Goal: Task Accomplishment & Management: Complete application form

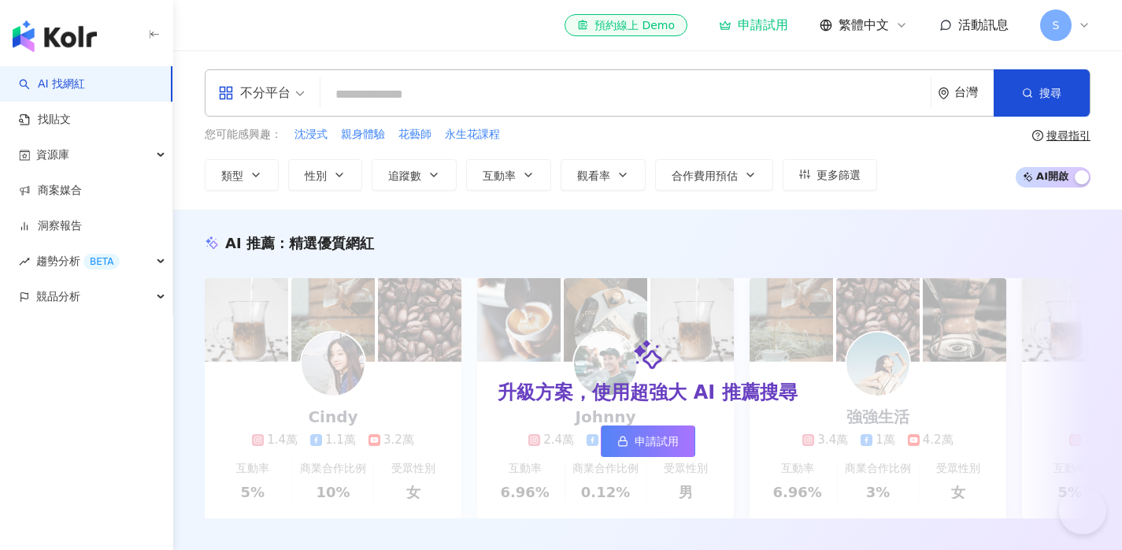
click at [991, 22] on span "活動訊息" at bounding box center [984, 24] width 50 height 15
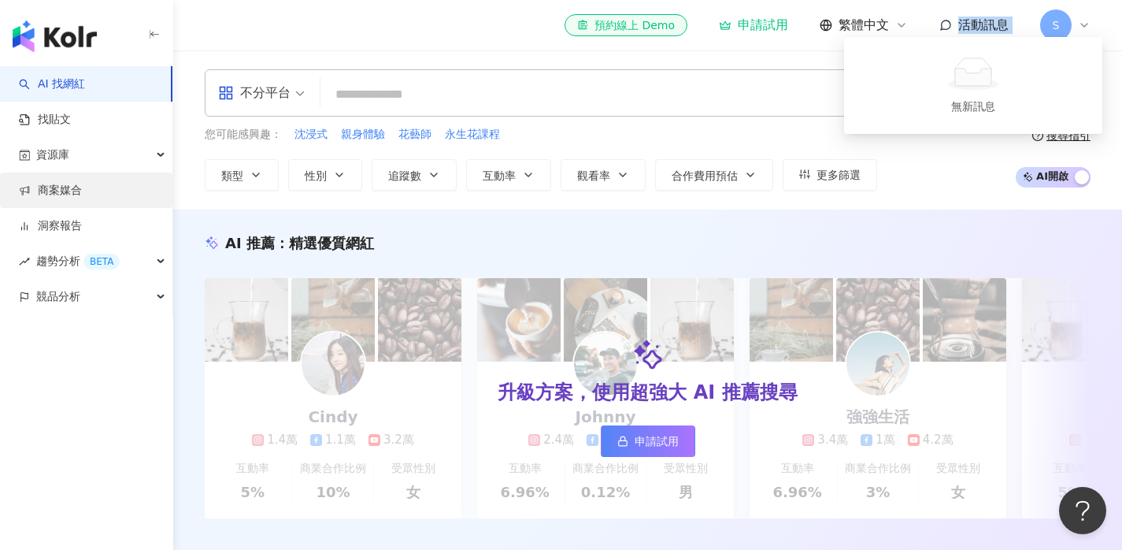
click at [82, 196] on link "商案媒合" at bounding box center [50, 191] width 63 height 16
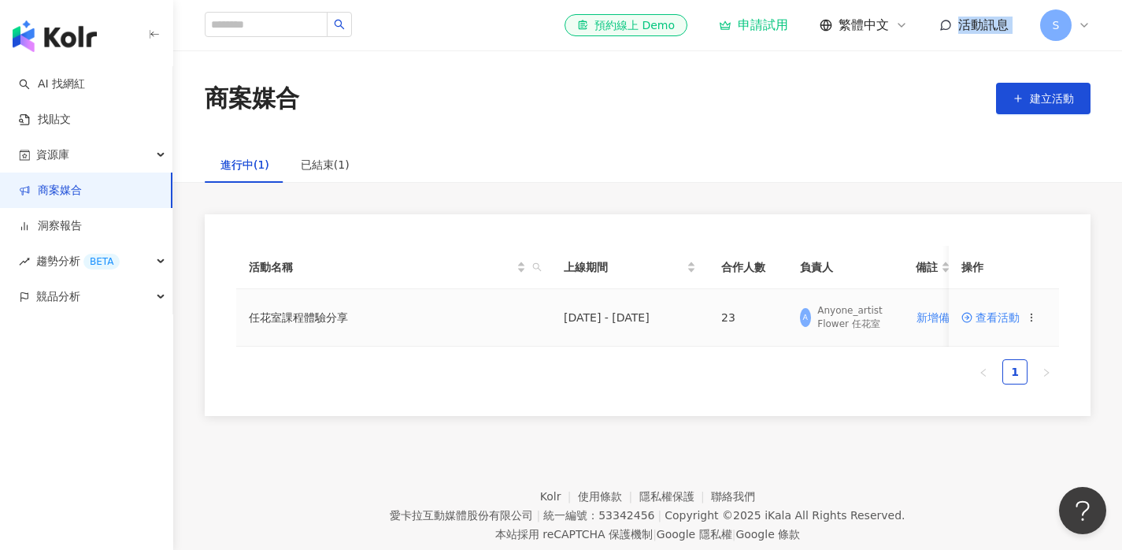
click at [985, 319] on span "查看活動" at bounding box center [991, 317] width 58 height 11
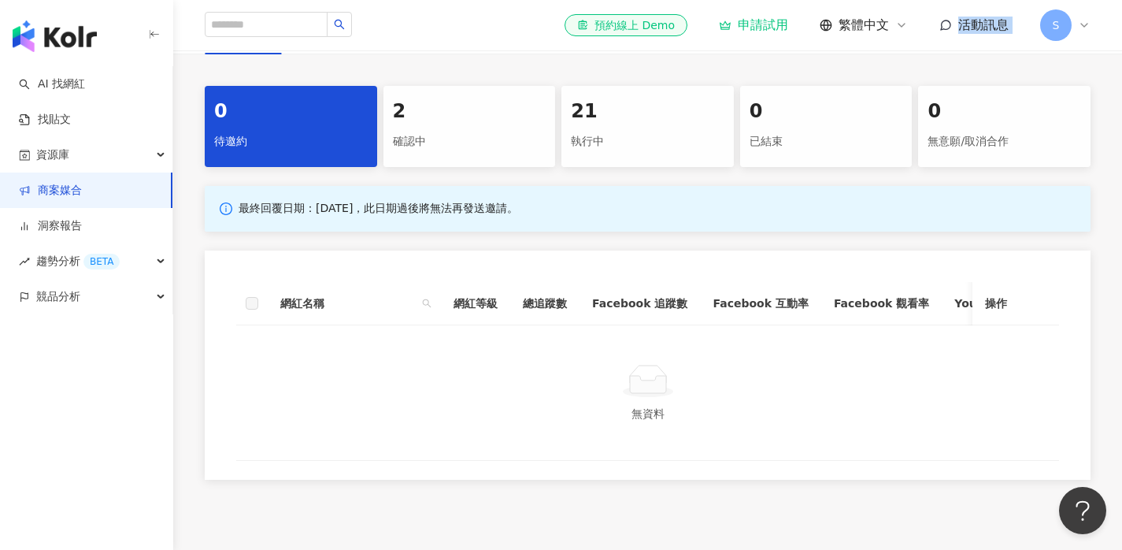
scroll to position [281, 0]
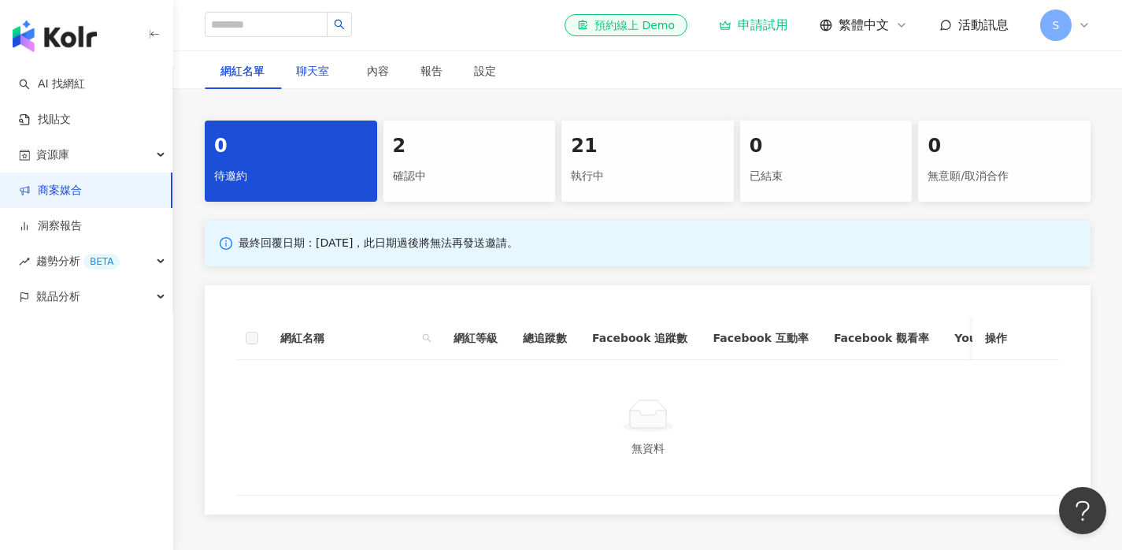
click at [300, 66] on span "聊天室" at bounding box center [315, 70] width 39 height 11
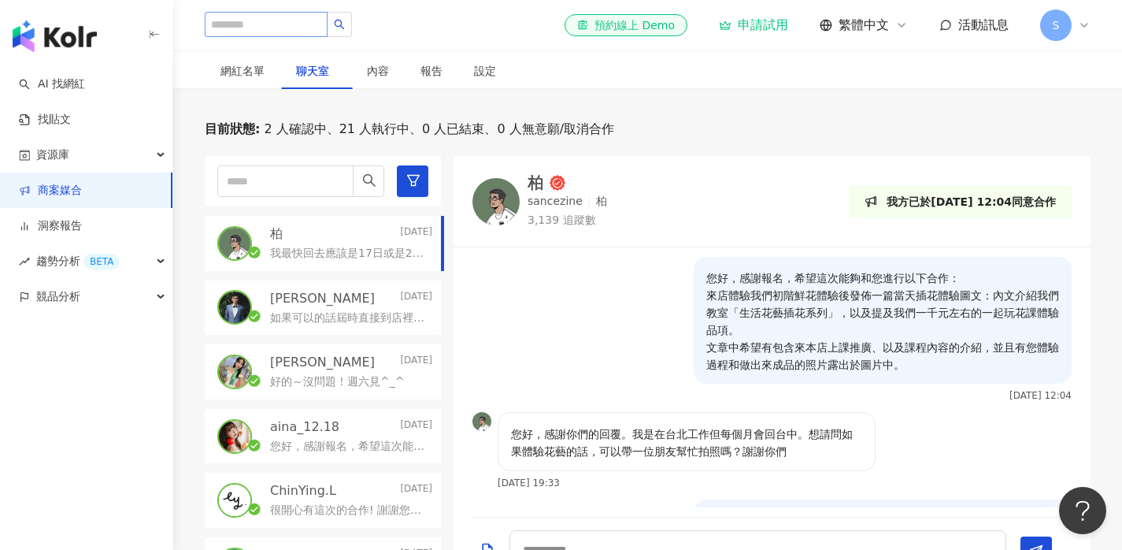
scroll to position [165, 0]
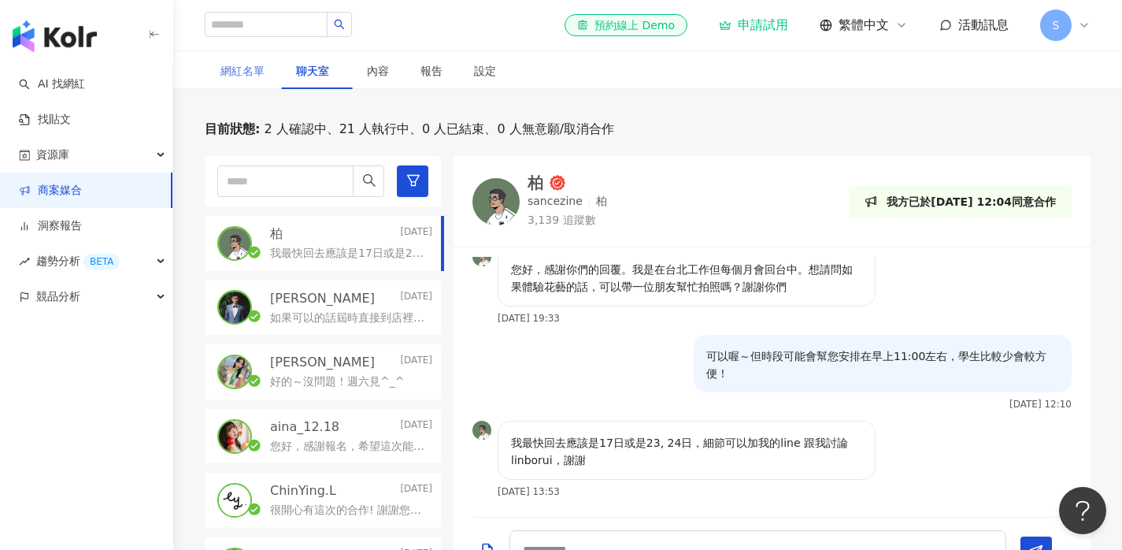
click at [260, 83] on div "網紅名單" at bounding box center [243, 71] width 76 height 36
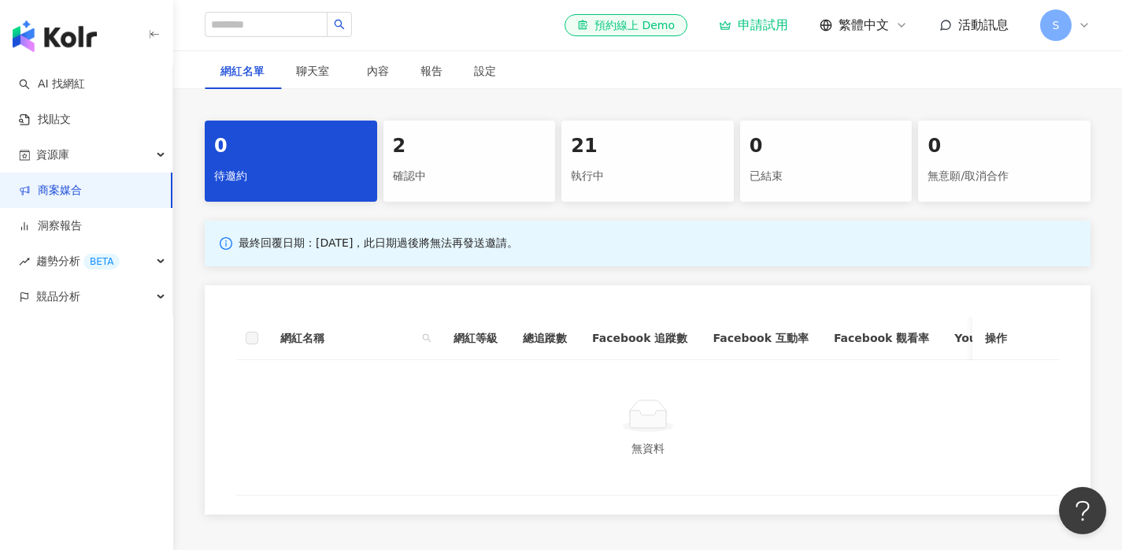
click at [451, 157] on div "2" at bounding box center [470, 146] width 154 height 27
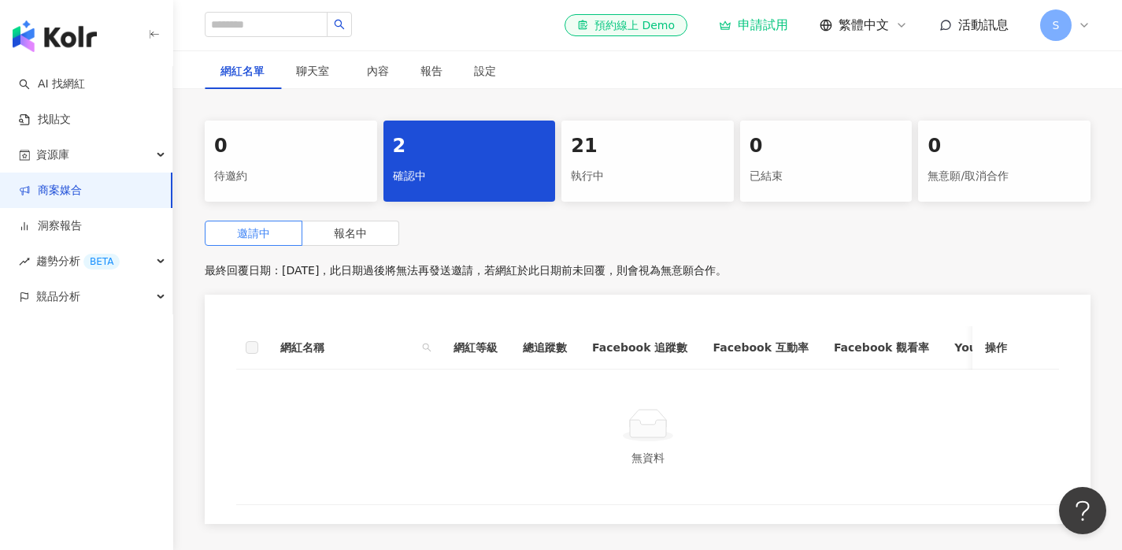
click at [337, 158] on div "0" at bounding box center [291, 146] width 154 height 27
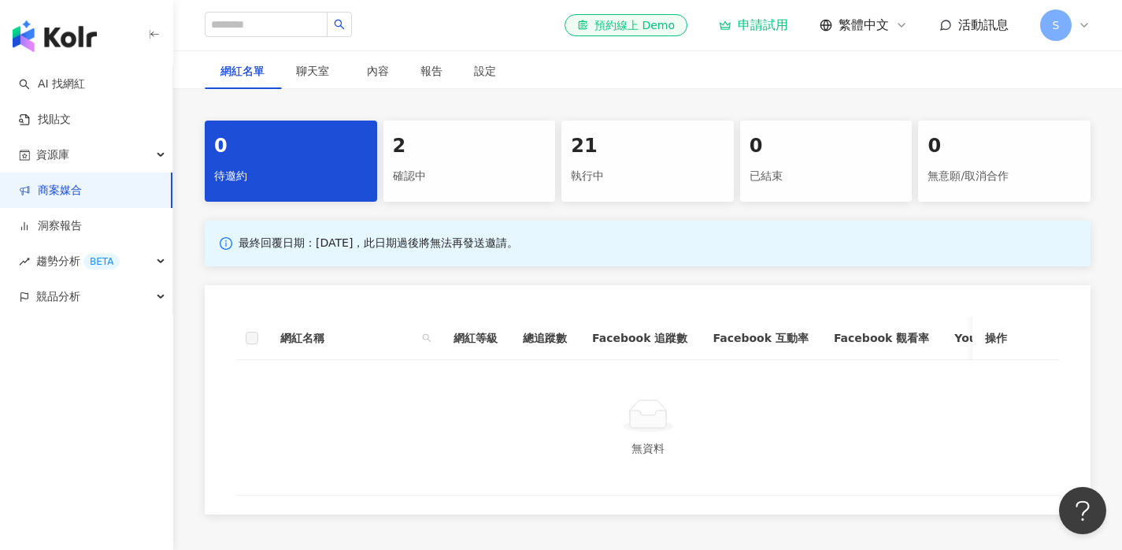
click at [462, 158] on div "2" at bounding box center [470, 146] width 154 height 27
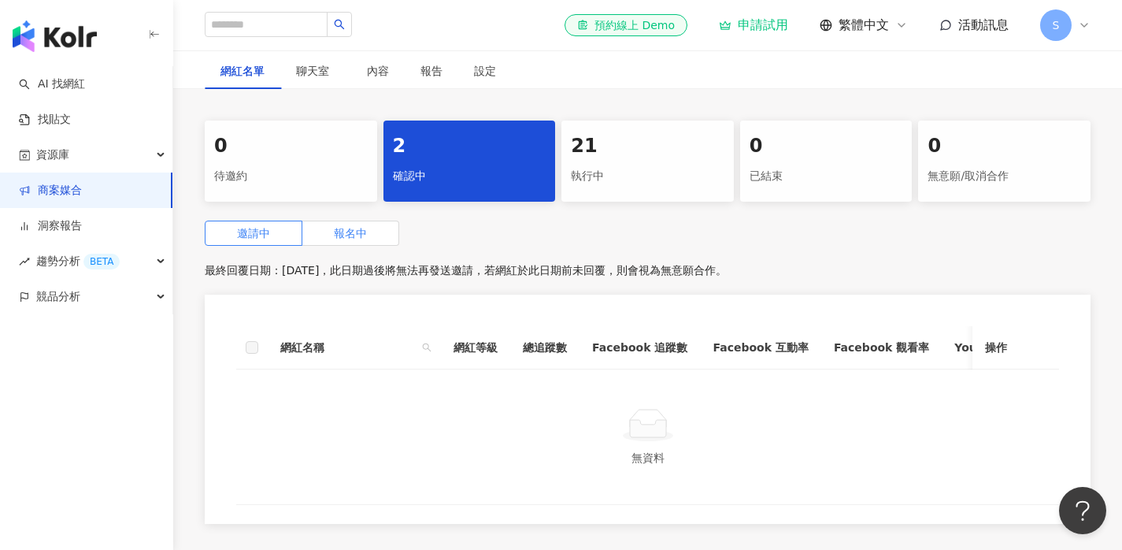
click at [388, 223] on label "報名中" at bounding box center [350, 233] width 97 height 25
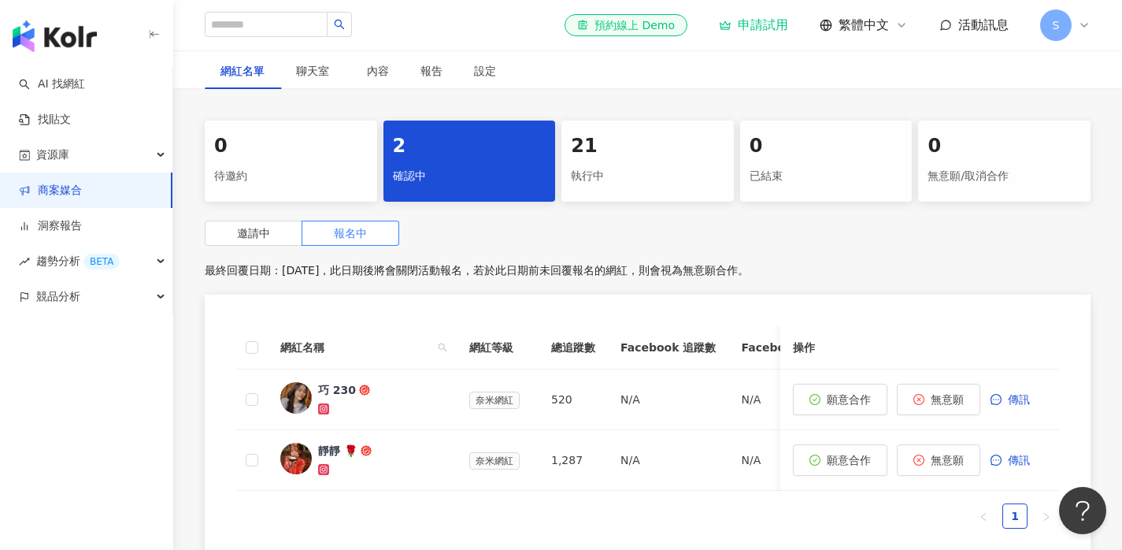
click at [650, 158] on div "21" at bounding box center [648, 146] width 154 height 27
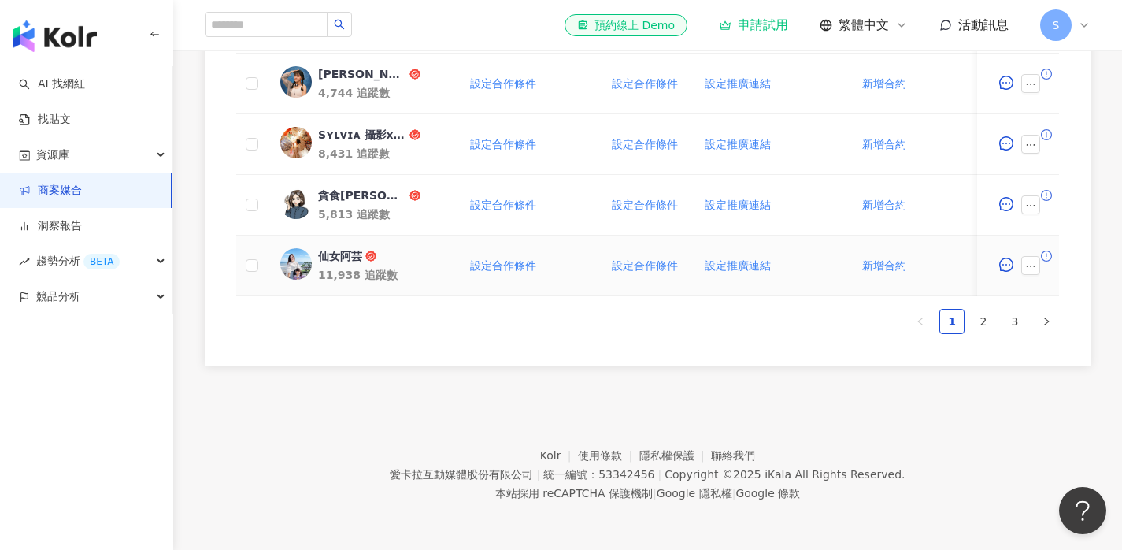
scroll to position [980, 0]
click at [1035, 261] on button "button" at bounding box center [1031, 265] width 19 height 19
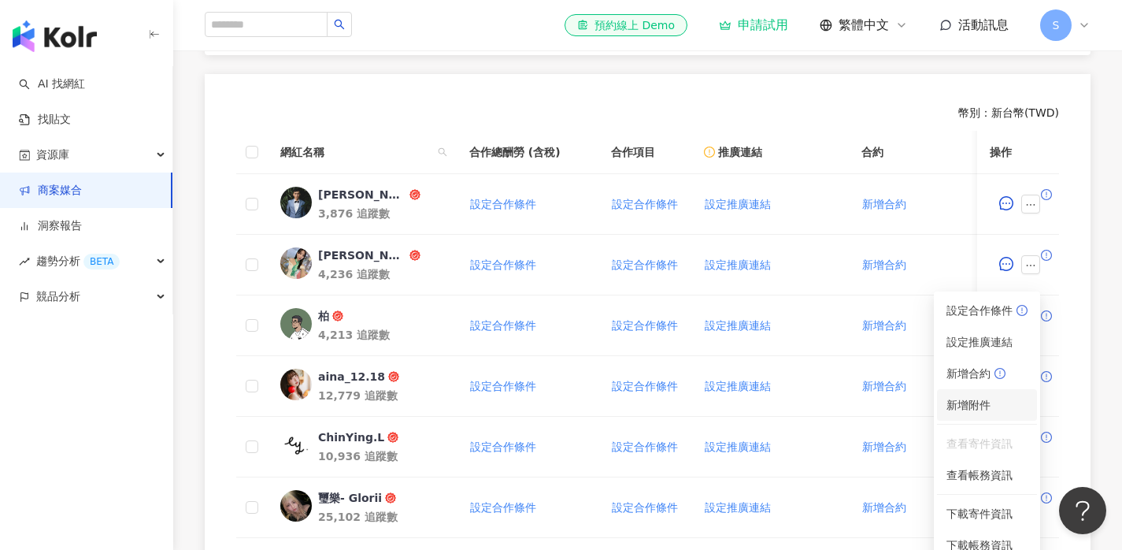
scroll to position [310, 0]
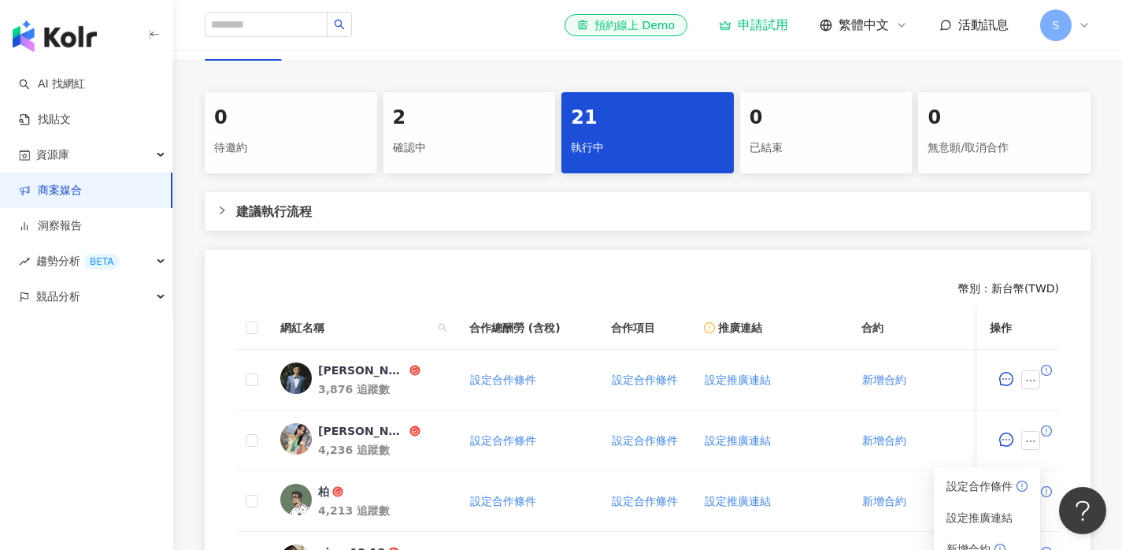
click at [808, 153] on div "已結束" at bounding box center [827, 148] width 154 height 27
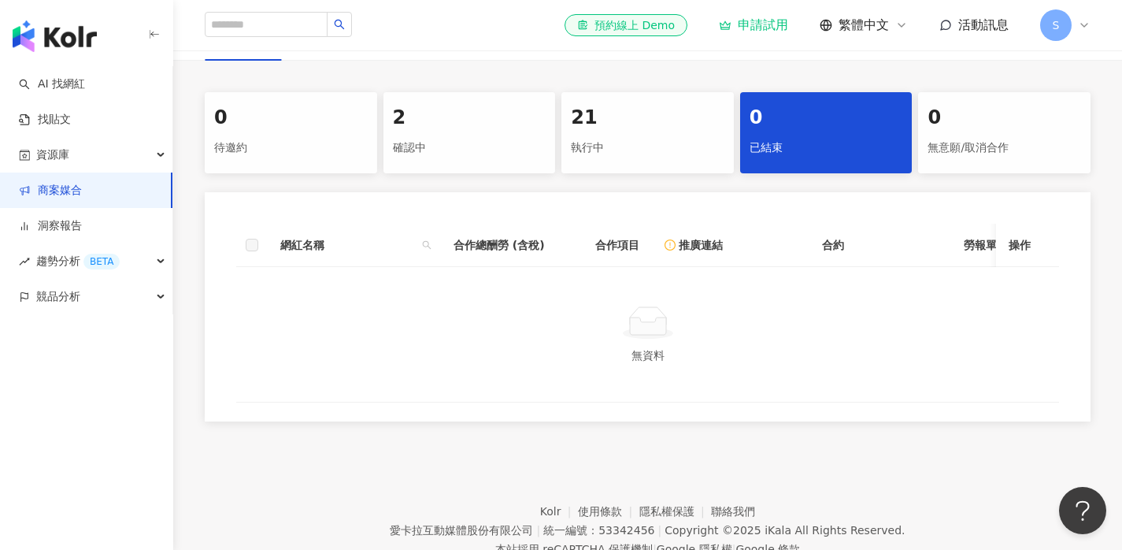
click at [944, 156] on div "無意願/取消合作" at bounding box center [1005, 148] width 154 height 27
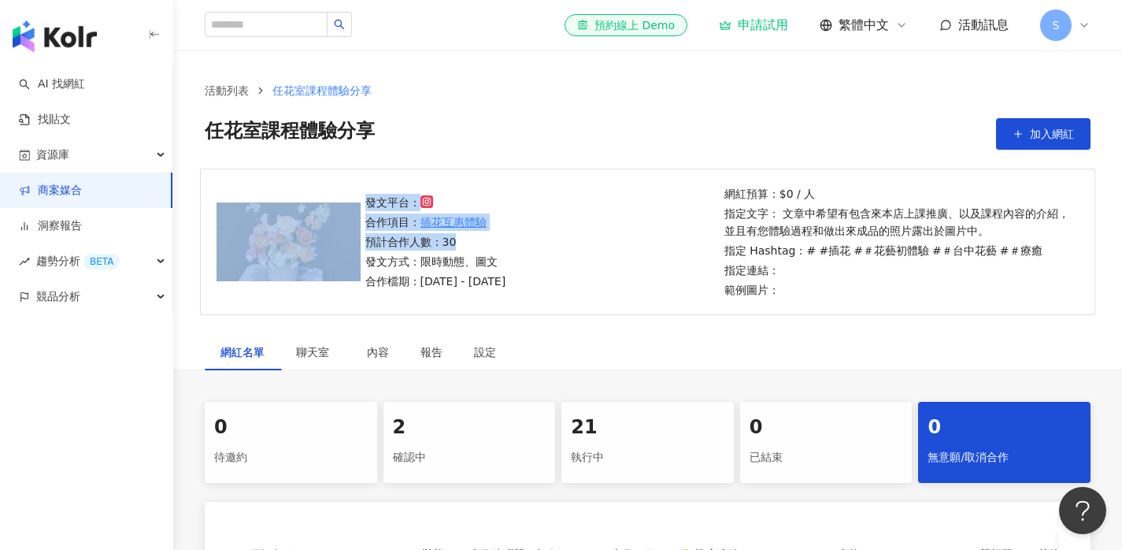
drag, startPoint x: 467, startPoint y: 242, endPoint x: 442, endPoint y: 244, distance: 25.3
click at [358, 242] on div "發文平台： 合作項目： 插花互惠體驗 預計合作人數：30 發文方式：限時動態、圖文 合作檔期：[DATE] - [DATE] 網紅預算：$0 / 人 指定文字…" at bounding box center [648, 242] width 896 height 147
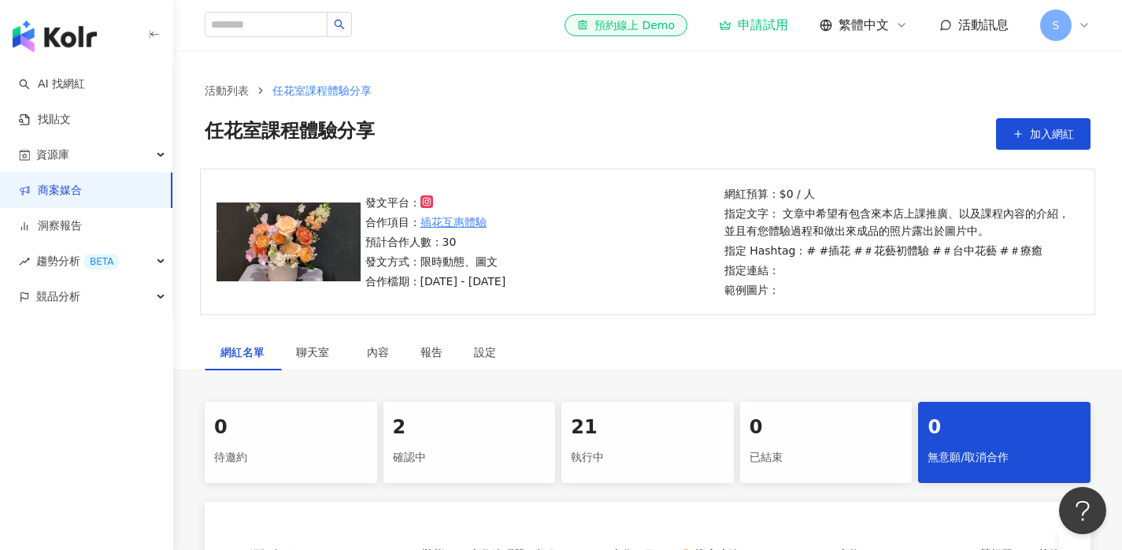
click at [499, 252] on div "發文平台： 合作項目： 插花互惠體驗 預計合作人數：30 發文方式：限時動態、圖文 合作檔期：[DATE] - [DATE]" at bounding box center [435, 242] width 141 height 96
drag, startPoint x: 569, startPoint y: 283, endPoint x: 362, endPoint y: 279, distance: 206.4
click at [361, 280] on div "發文平台： 合作項目： 插花互惠體驗 預計合作人數：30 發文方式：限時動態、圖文 合作檔期：[DATE] - [DATE]" at bounding box center [540, 242] width 359 height 96
click at [565, 276] on div "發文平台： 合作項目： 插花互惠體驗 預計合作人數：30 發文方式：限時動態、圖文 合作檔期：[DATE] - [DATE]" at bounding box center [540, 242] width 359 height 96
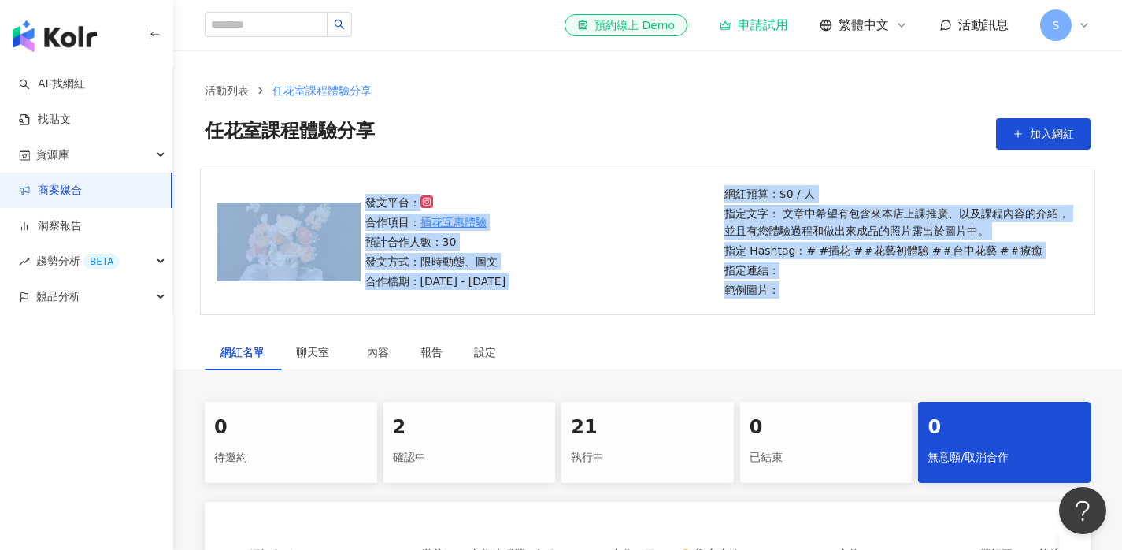
drag, startPoint x: 700, startPoint y: 176, endPoint x: 781, endPoint y: 295, distance: 144.2
click at [781, 299] on main "活動列表 任花室課程體驗分享 任花室課程體驗分享 加入網紅 發文平台： 合作項目： 插花互惠體驗 預計合作人數：30 發文方式：限時動態、圖文 合作檔期：[D…" at bounding box center [647, 395] width 949 height 690
click at [799, 294] on p "範例圖片：" at bounding box center [900, 289] width 350 height 17
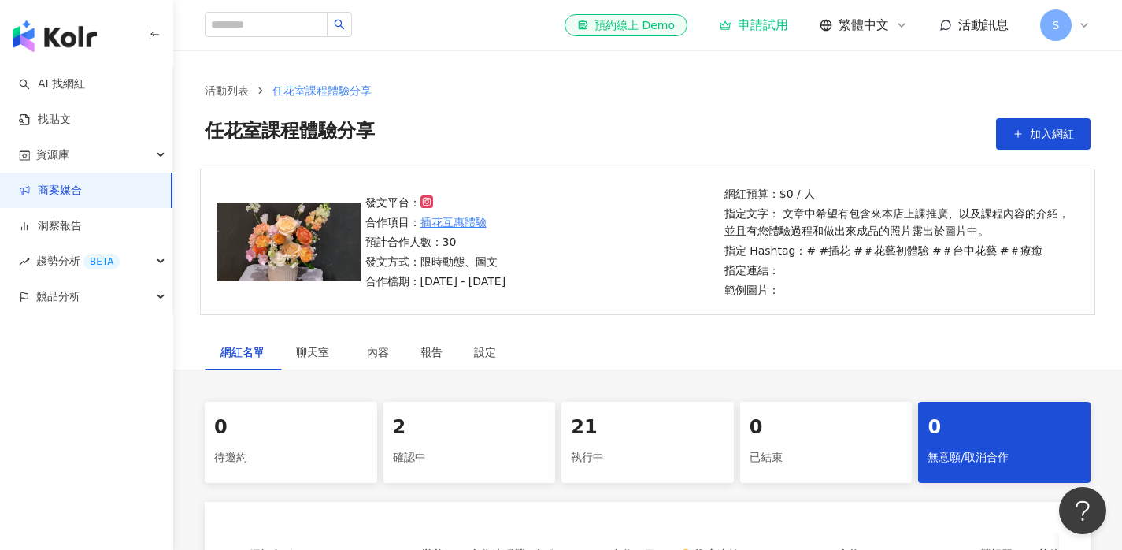
click at [288, 254] on img at bounding box center [289, 241] width 144 height 79
click at [310, 98] on li "任花室課程體驗分享" at bounding box center [322, 90] width 99 height 17
click at [310, 92] on span "任花室課程體驗分享" at bounding box center [322, 90] width 99 height 13
